Goal: Register for event/course

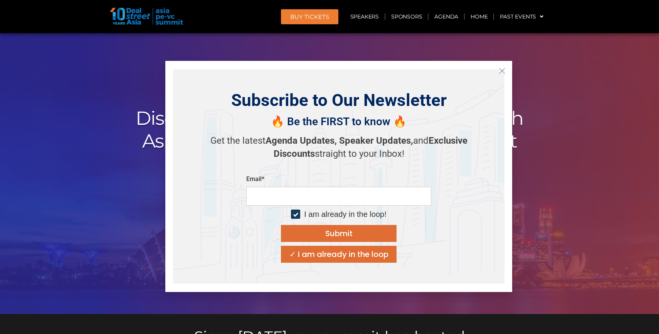
click at [500, 70] on icon "Close" at bounding box center [501, 70] width 7 height 7
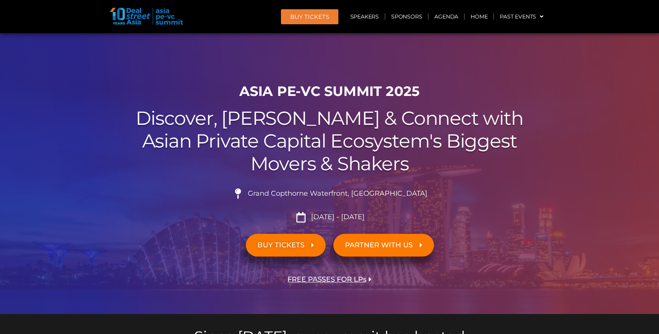
click at [506, 70] on div at bounding box center [329, 173] width 659 height 281
click at [477, 17] on link "Home" at bounding box center [478, 17] width 28 height 18
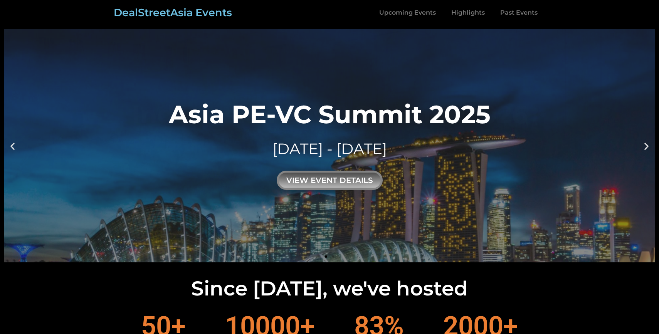
drag, startPoint x: 425, startPoint y: 79, endPoint x: 447, endPoint y: 118, distance: 44.3
click at [457, 109] on link "Asia PE-VC Summit 2025 10 - 11 SEP 2025 view event details" at bounding box center [329, 145] width 651 height 233
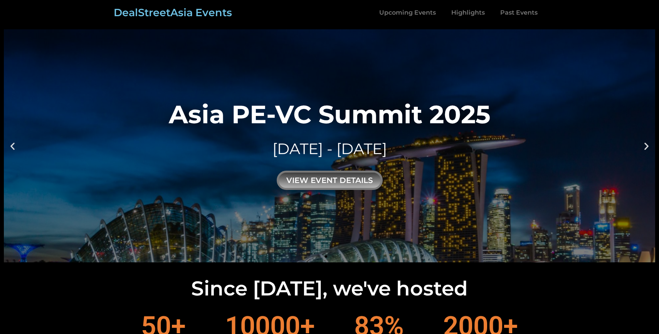
click at [210, 10] on link "DealStreetAsia Events" at bounding box center [173, 12] width 118 height 13
